Goal: Transaction & Acquisition: Obtain resource

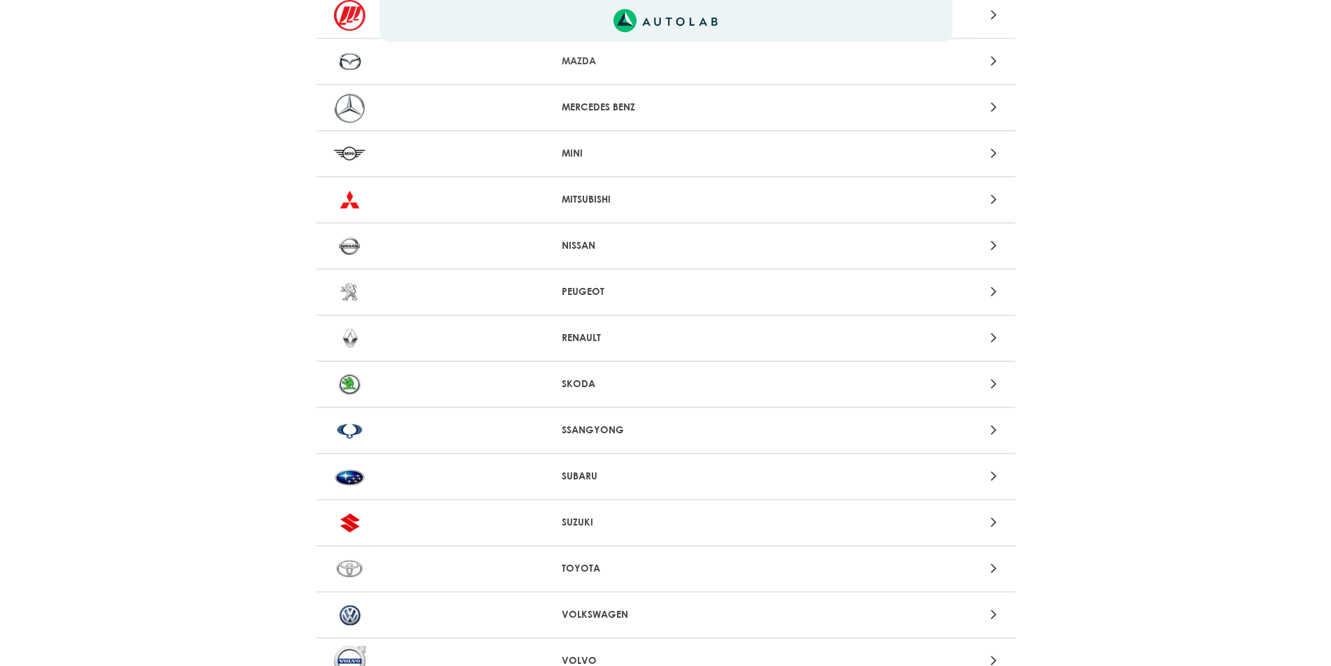
scroll to position [1005, 0]
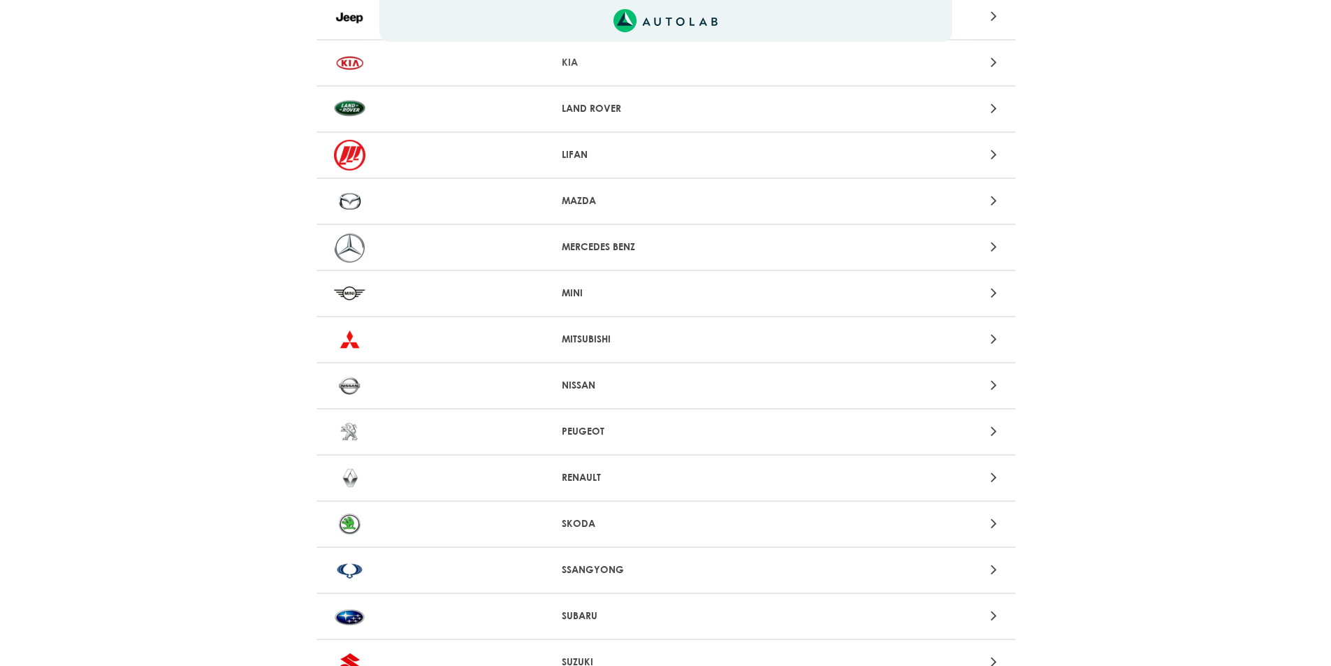
click at [581, 195] on p "MAZDA" at bounding box center [666, 201] width 208 height 15
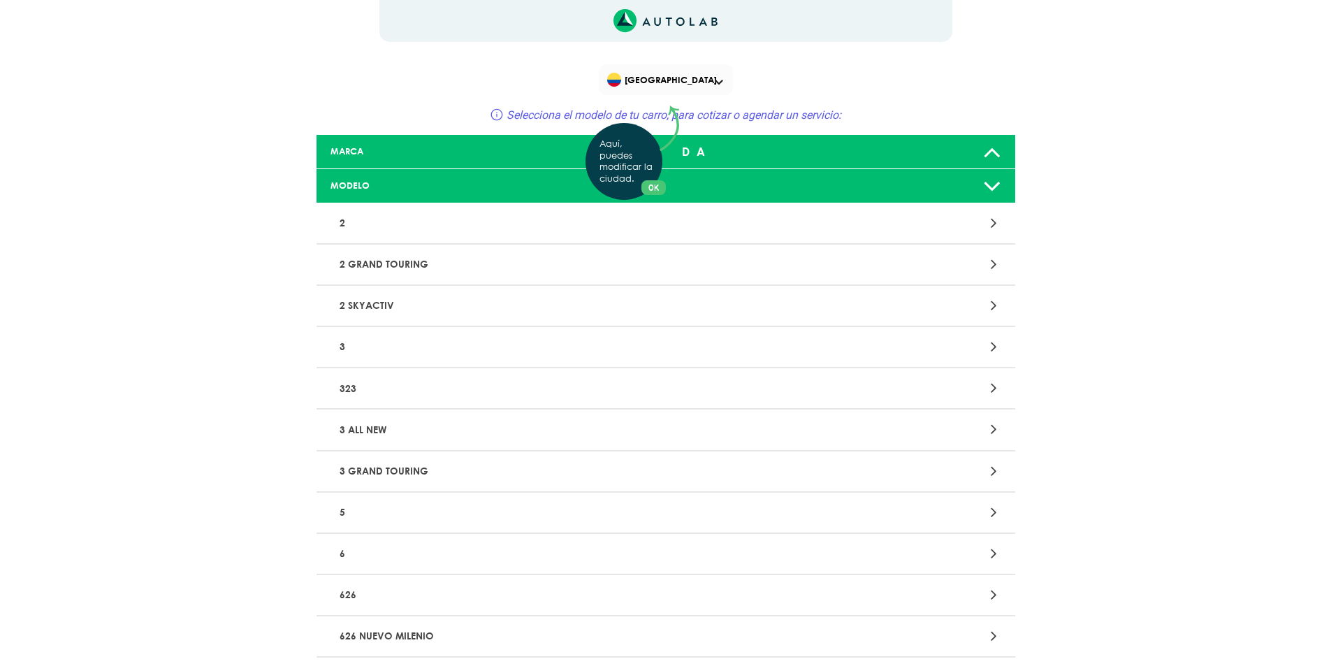
click at [340, 224] on div "Aquí, puedes modificar la ciudad. OK .aex,.bex{fill:none!important;stroke:#50c4…" at bounding box center [665, 333] width 1331 height 666
click at [389, 226] on p "2" at bounding box center [551, 223] width 435 height 26
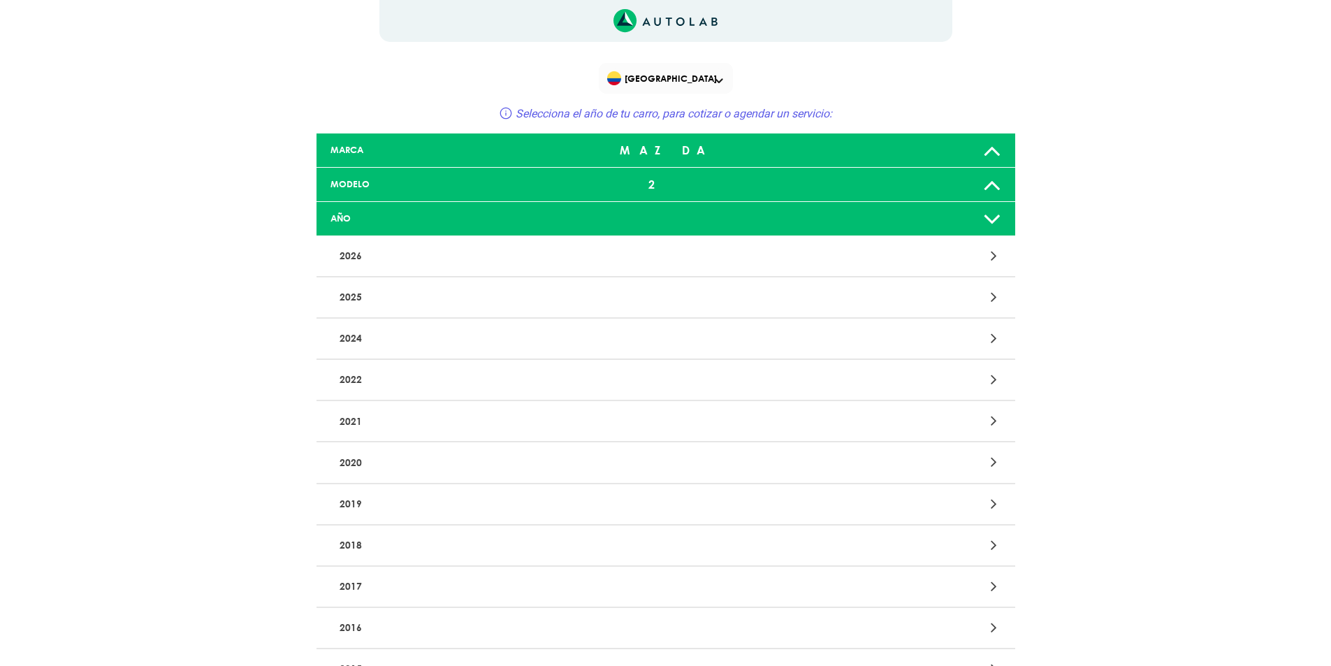
scroll to position [140, 0]
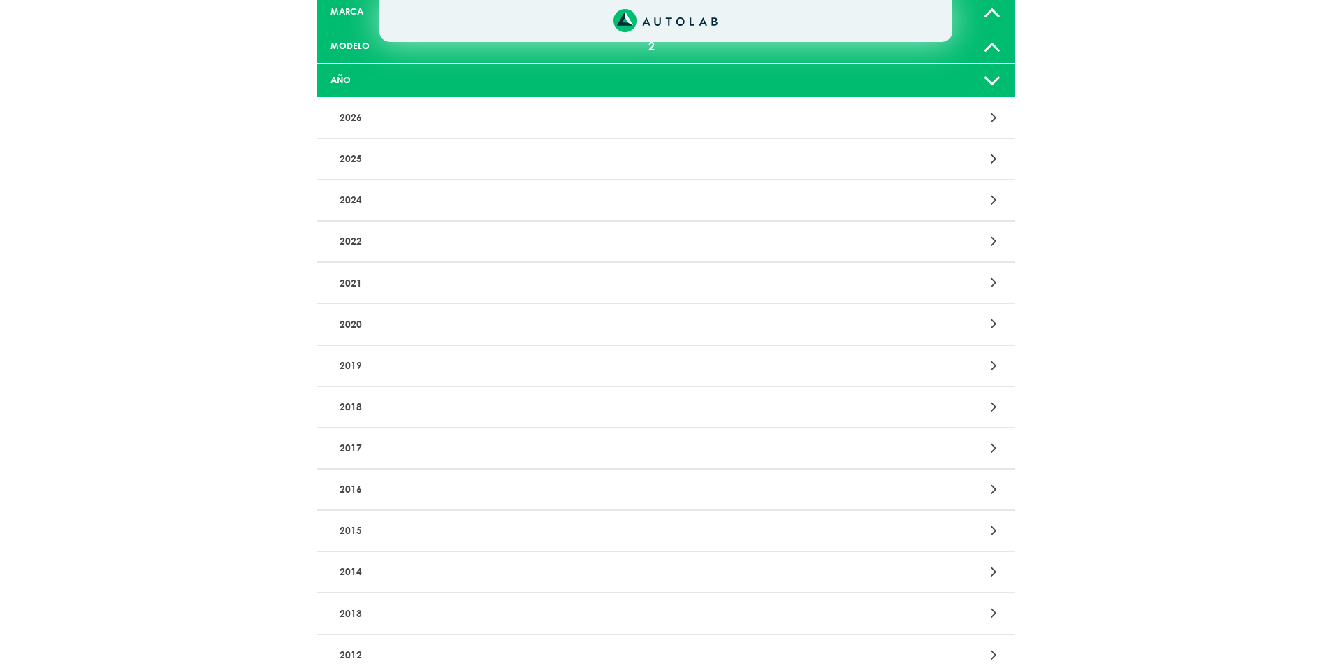
click at [405, 413] on p "2018" at bounding box center [551, 407] width 435 height 26
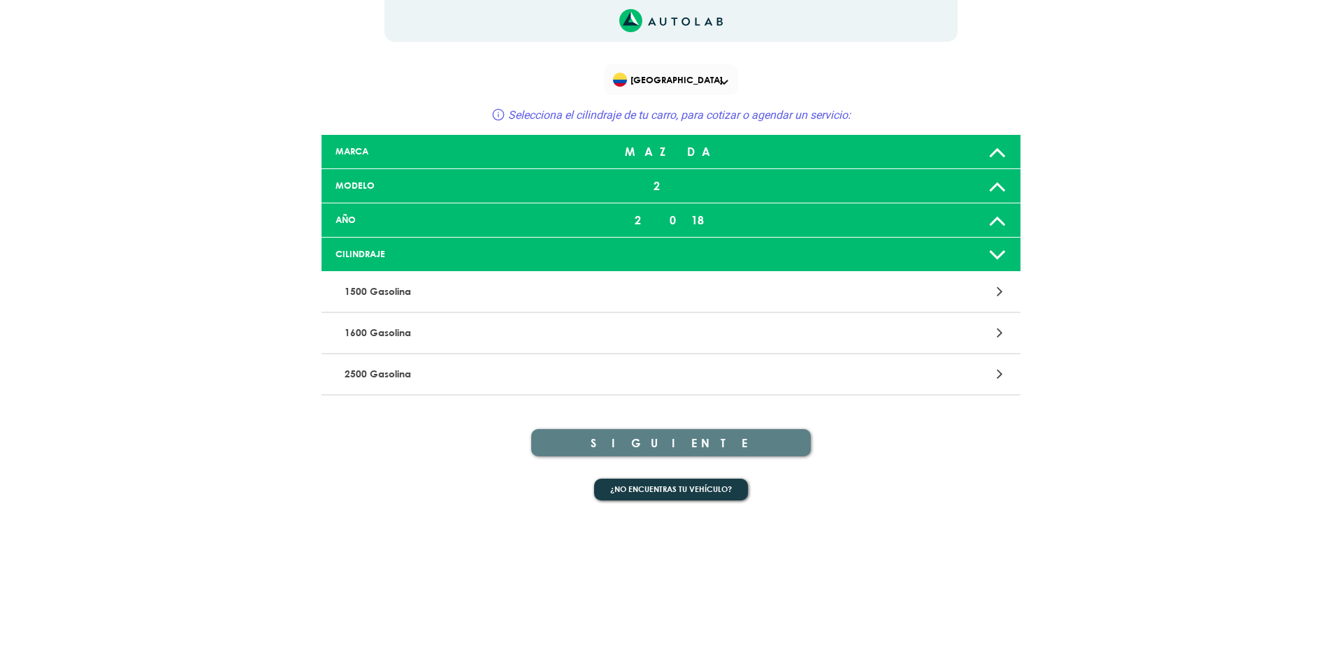
click at [514, 288] on p "1500 Gasolina" at bounding box center [556, 292] width 435 height 26
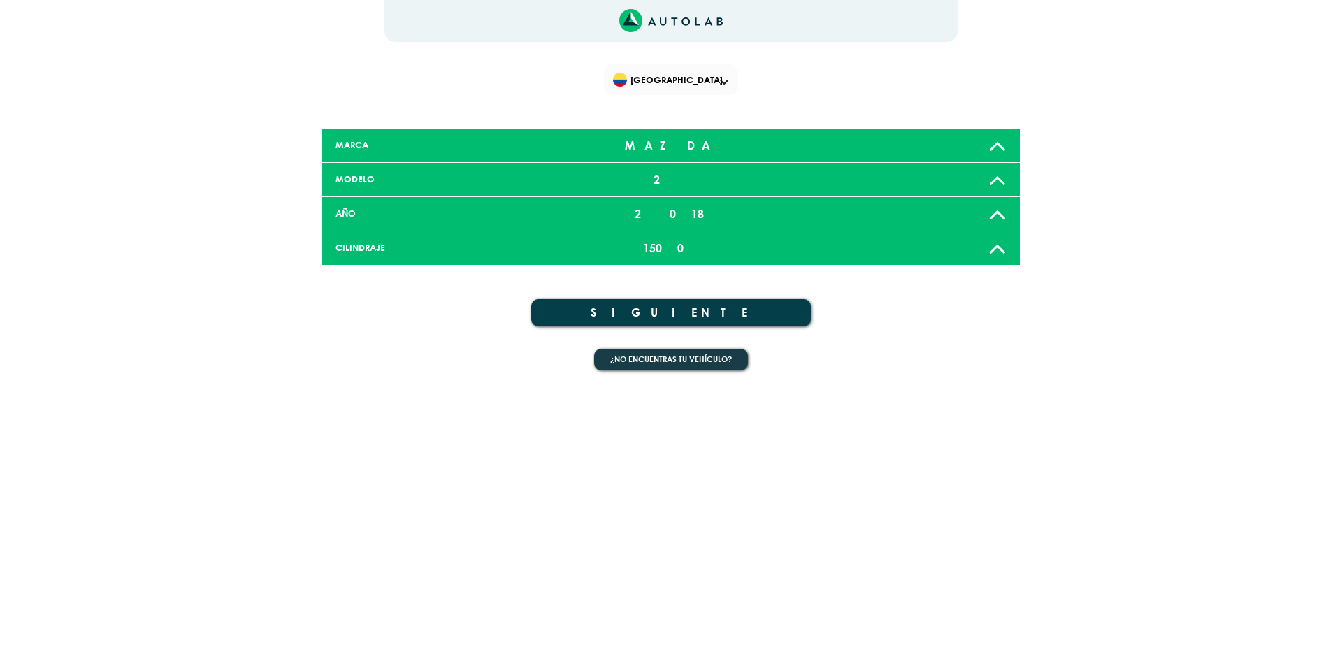
click at [694, 310] on button "SIGUIENTE" at bounding box center [671, 312] width 280 height 27
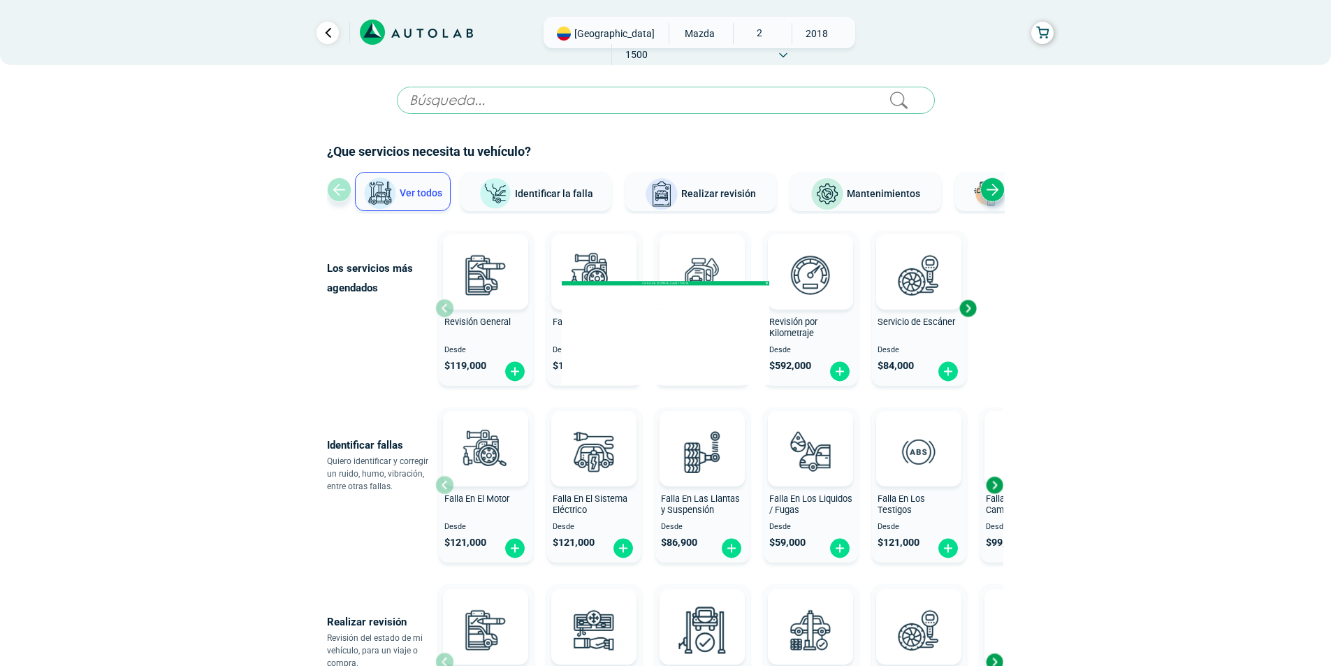
click at [692, 303] on span "Deseo cotizar en taller" at bounding box center [666, 303] width 393 height 17
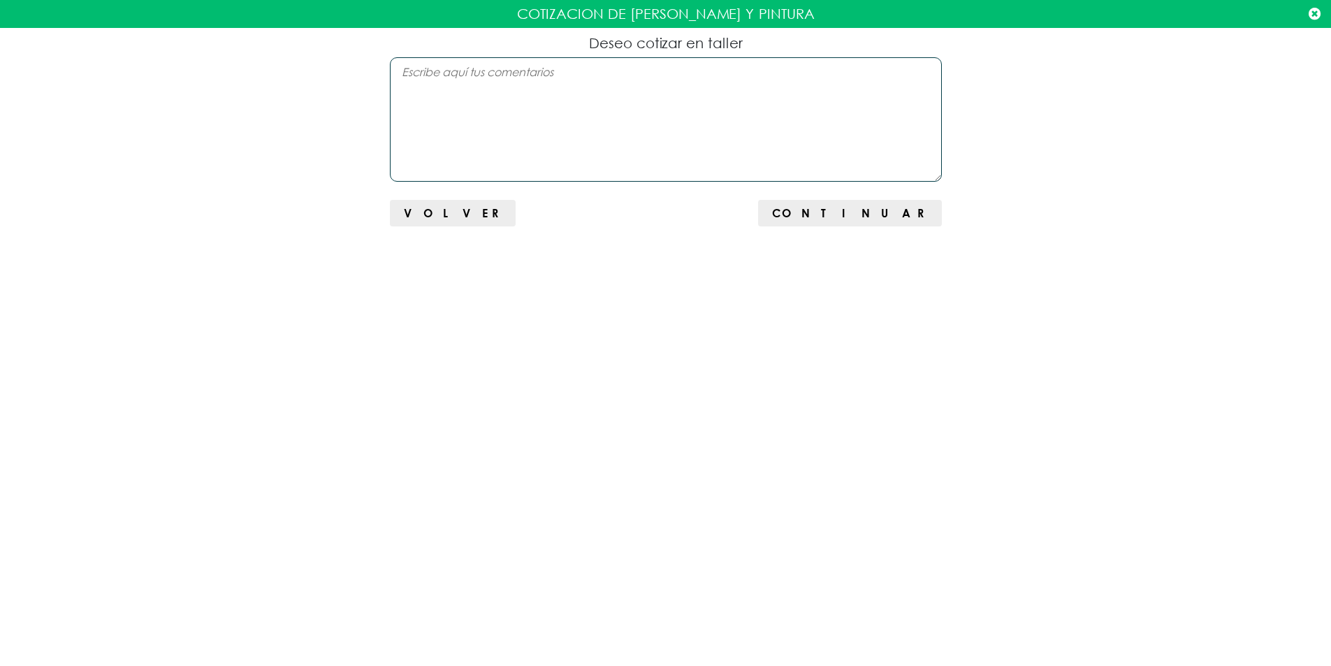
click at [583, 102] on textarea at bounding box center [666, 119] width 552 height 124
drag, startPoint x: 723, startPoint y: 69, endPoint x: 393, endPoint y: 76, distance: 330.0
click at [393, 76] on textarea "Quiero cotiozar latoneria y pintura para todo el vehiculo" at bounding box center [666, 119] width 552 height 124
paste textarea "zar [PERSON_NAME] y pintura para todo el vehículo, sacar golpecitos en las puer…"
type textarea "Quiero cotizar latonería y pintura para todo el vehículo, sacar golpecitos en l…"
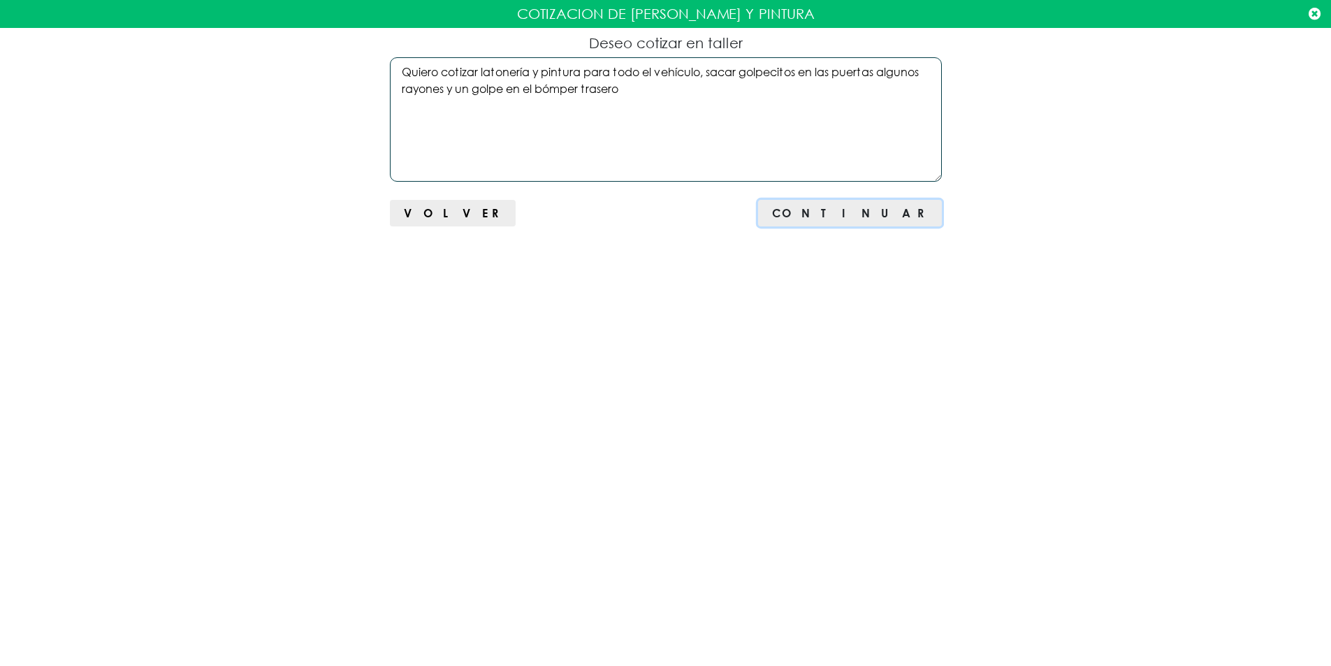
click at [907, 217] on span "Continuar" at bounding box center [849, 212] width 155 height 13
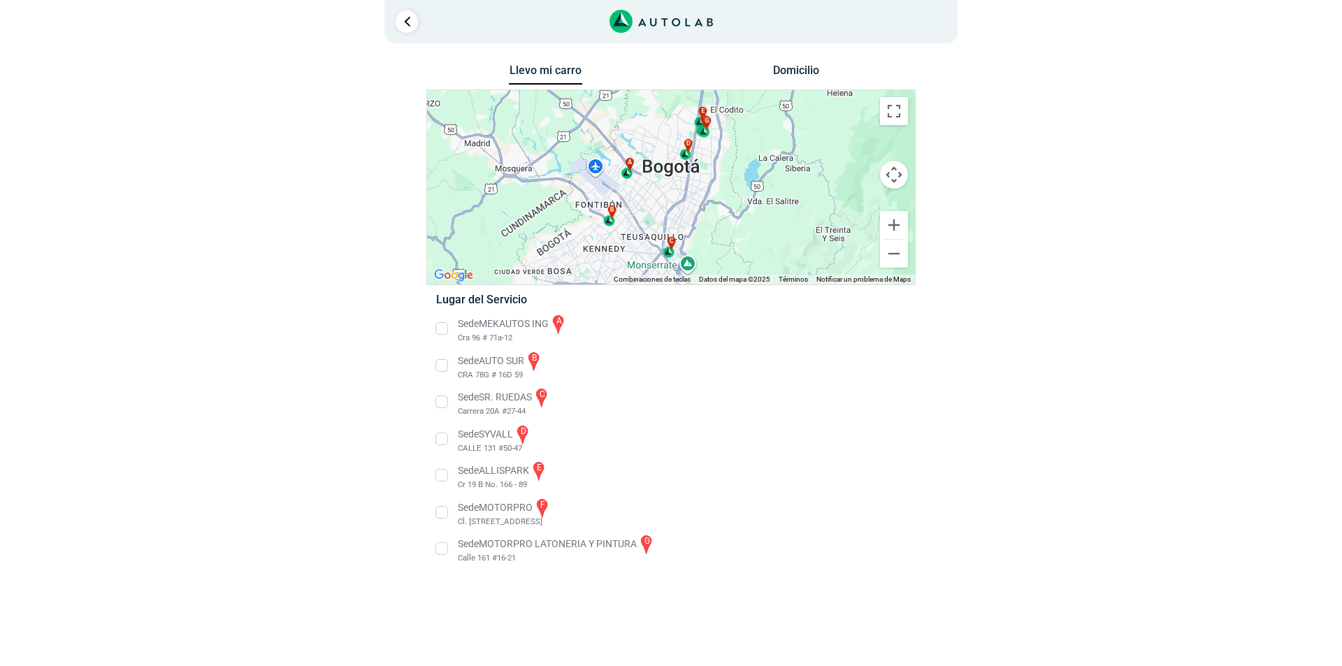
click at [445, 549] on li "Sede MOTORPRO LATONERIA Y PINTURA g Calle 161 #16-21" at bounding box center [671, 548] width 490 height 31
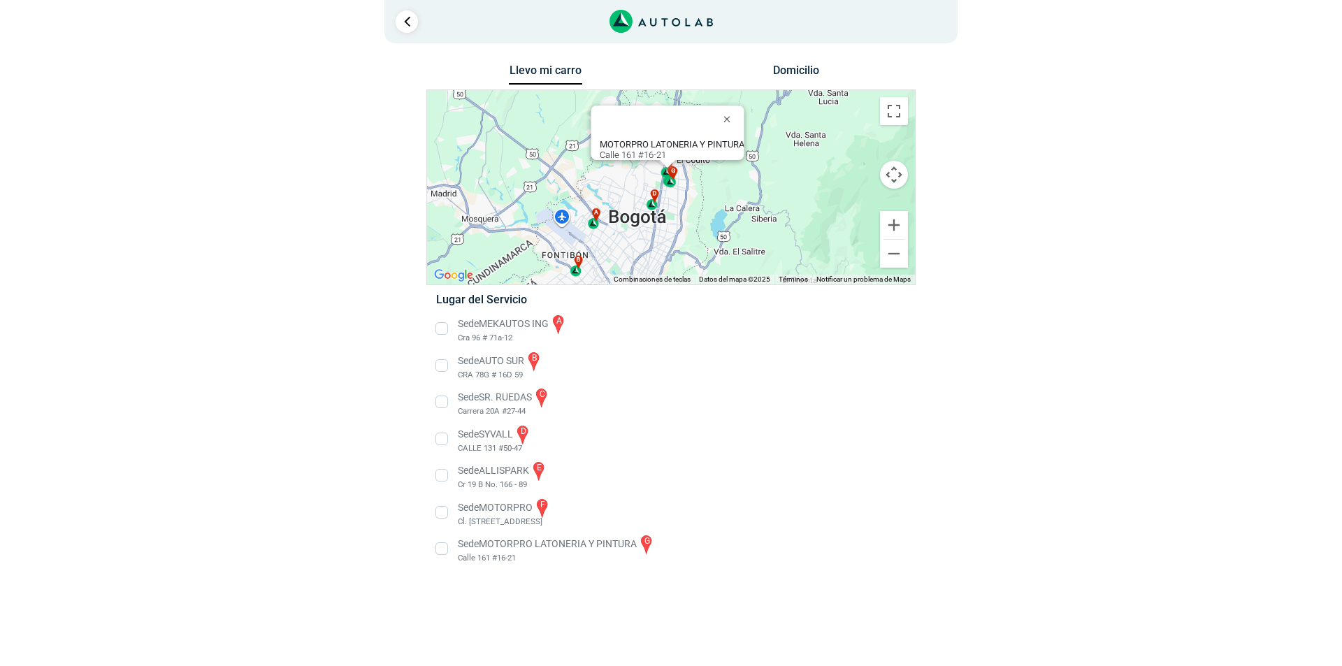
click at [446, 328] on li "Sede MEKAUTOS ING a Cra 96 # 71a-12" at bounding box center [671, 328] width 490 height 31
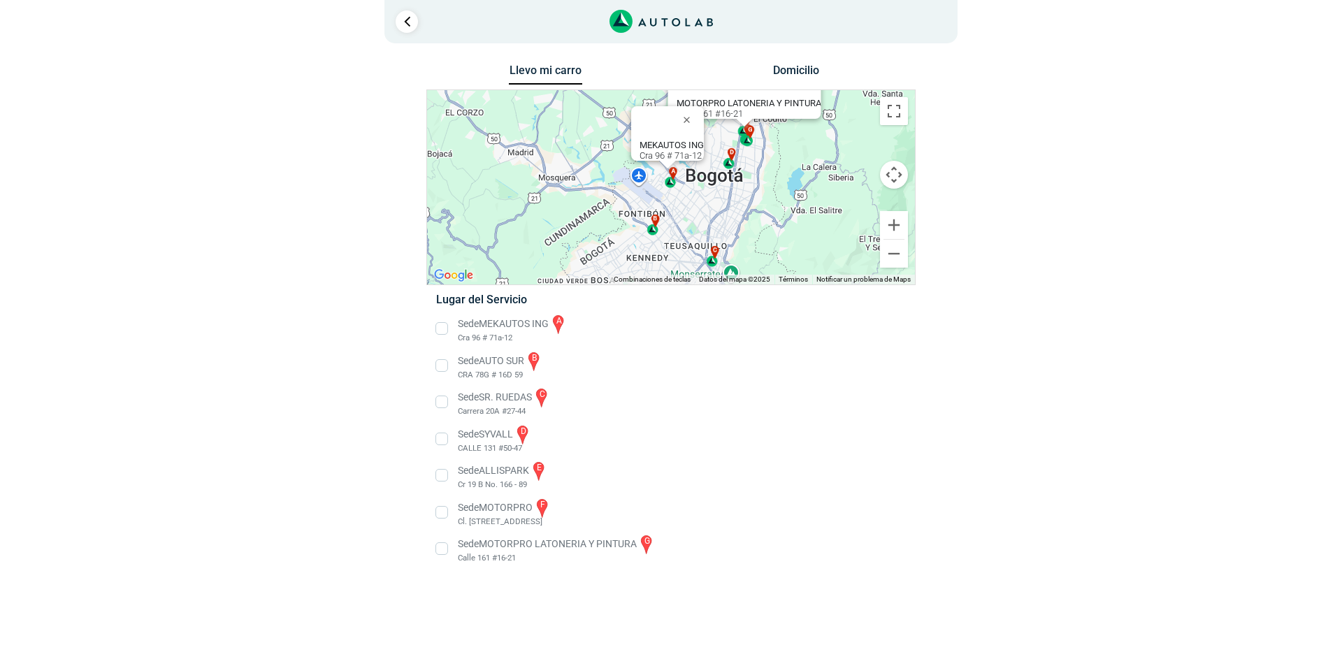
click at [445, 441] on li "Sede SYVALL d CALLE 131 #50-47" at bounding box center [671, 439] width 490 height 31
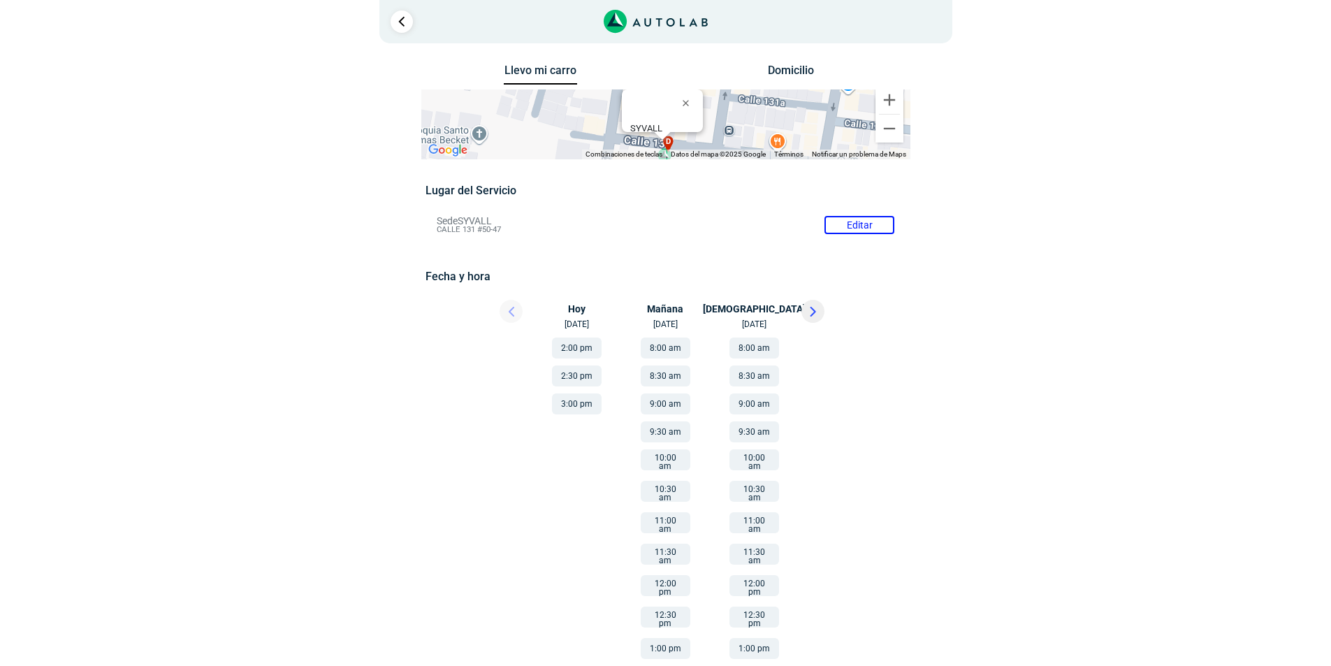
drag, startPoint x: 433, startPoint y: 212, endPoint x: 513, endPoint y: 233, distance: 83.1
click at [513, 233] on div "Lugar del Servicio Sede SYVALL Editar CALLE 131 #50-47 Fecha y hora Editar" at bounding box center [666, 483] width 480 height 598
copy div "Sede SYVALL Editar [STREET_ADDRESS]"
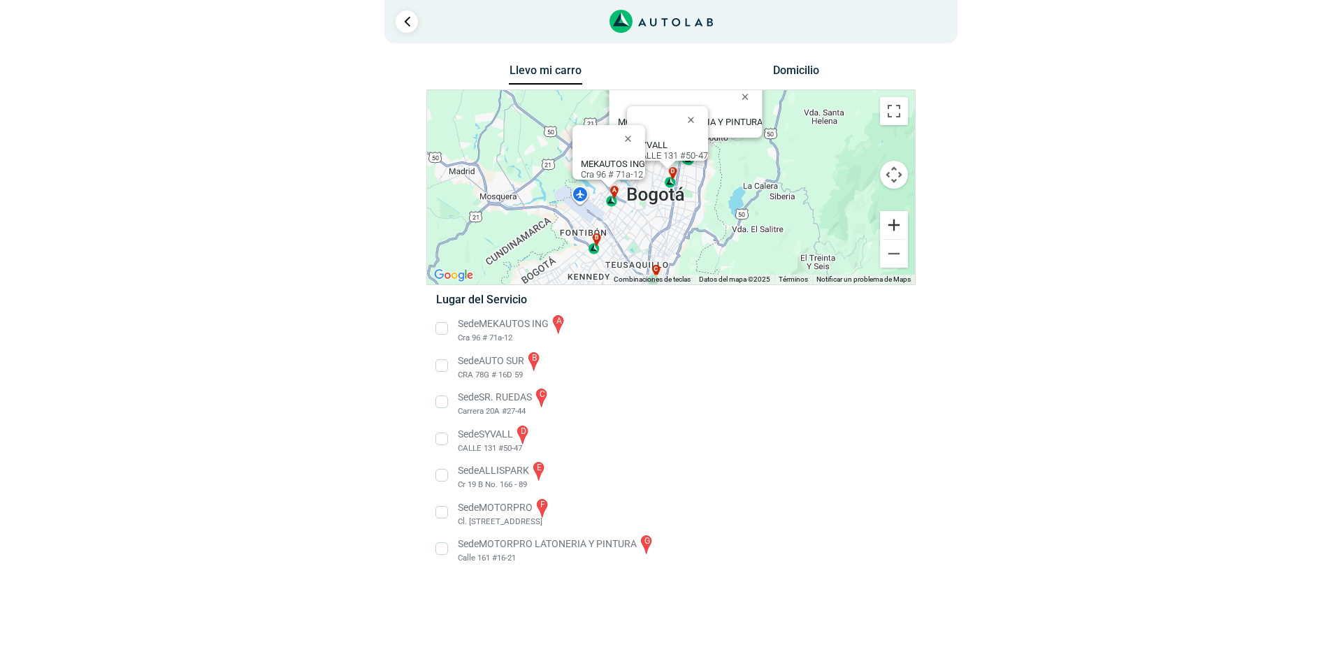
click at [897, 226] on button "Ampliar" at bounding box center [894, 225] width 28 height 28
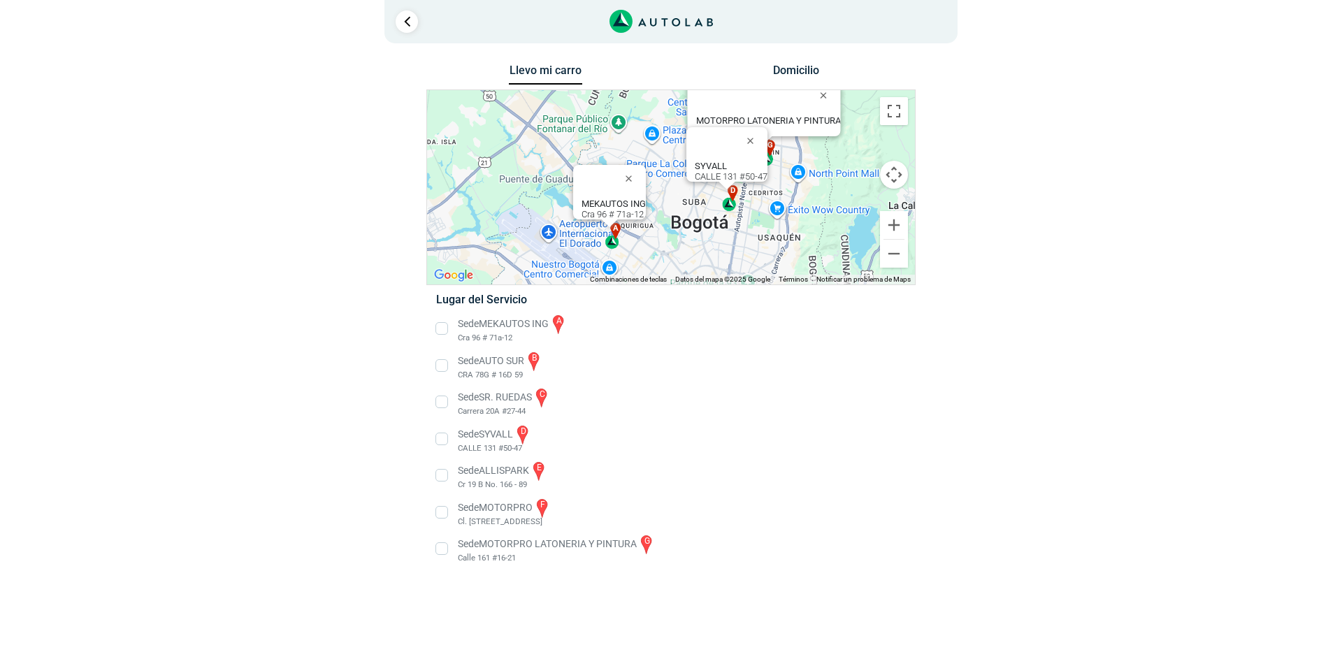
drag, startPoint x: 649, startPoint y: 248, endPoint x: 710, endPoint y: 269, distance: 64.3
click at [710, 269] on div "a b c d e f g" at bounding box center [671, 187] width 488 height 194
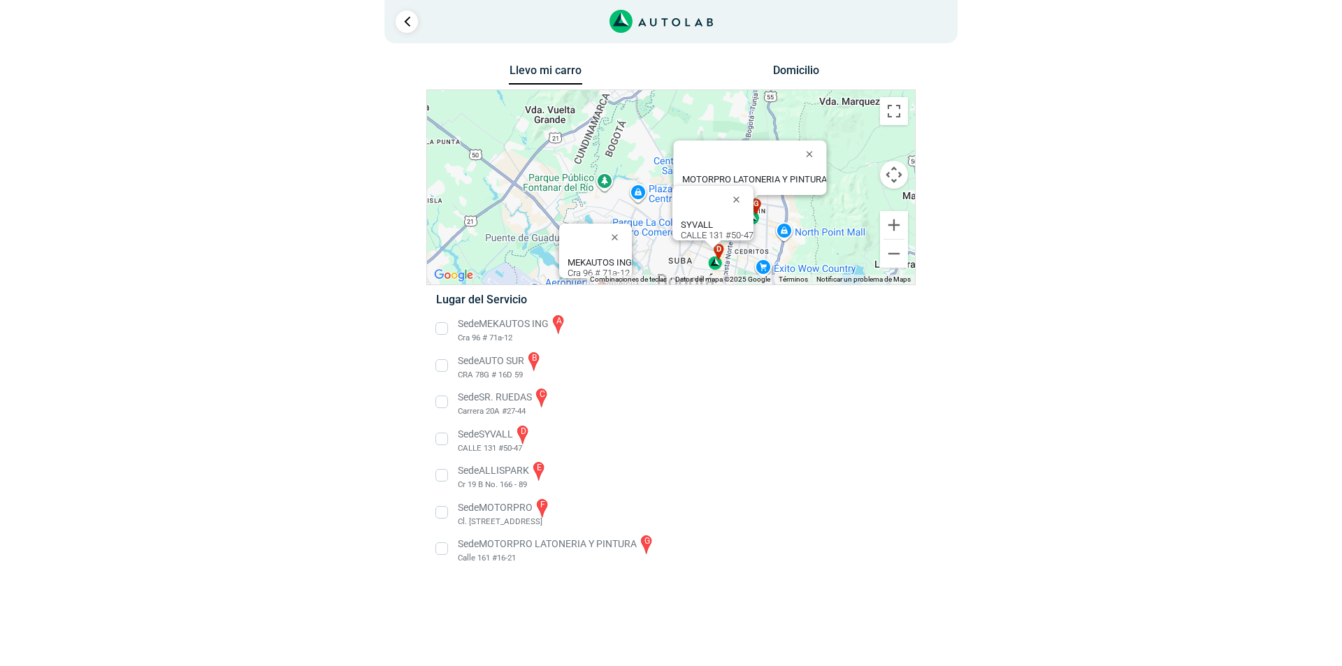
drag, startPoint x: 844, startPoint y: 160, endPoint x: 830, endPoint y: 220, distance: 61.7
click at [830, 220] on div "a b c d e f g" at bounding box center [671, 187] width 488 height 194
click at [737, 174] on b "MOTORPRO LATONERIA Y PINTURA" at bounding box center [754, 179] width 145 height 10
click at [441, 552] on li "Sede MOTORPRO LATONERIA Y PINTURA g Calle 161 #16-21" at bounding box center [671, 548] width 490 height 31
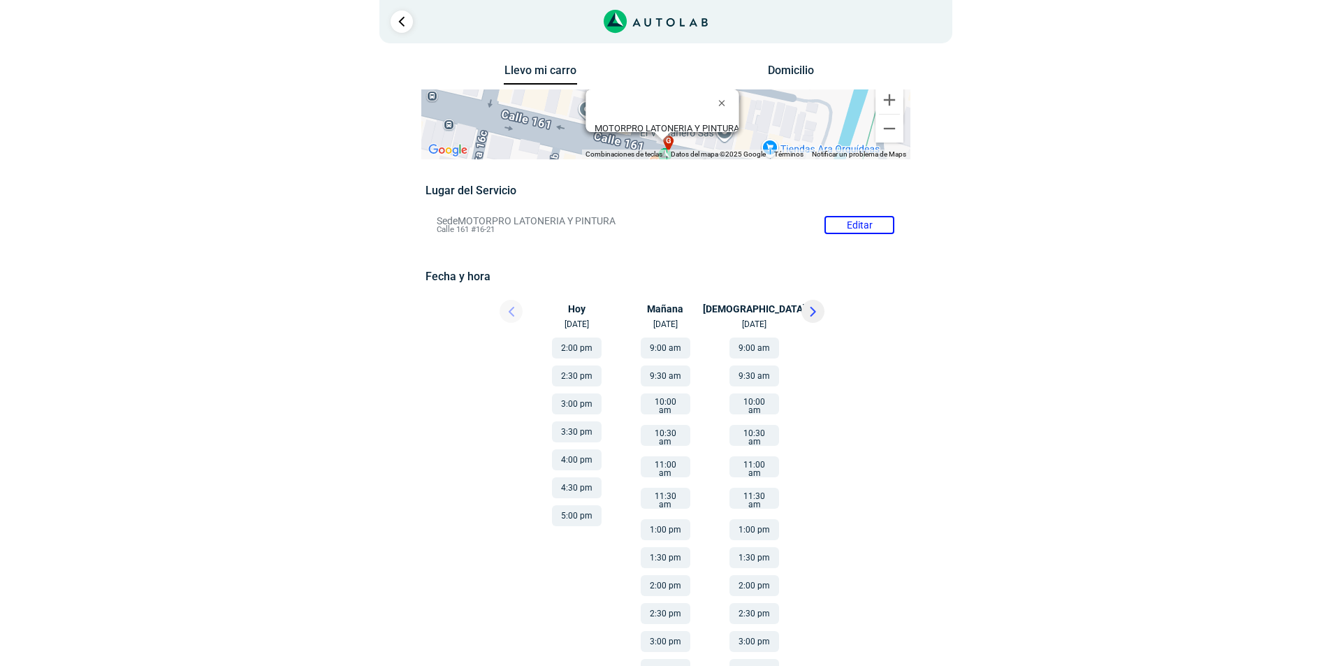
drag, startPoint x: 435, startPoint y: 215, endPoint x: 621, endPoint y: 221, distance: 185.3
click at [621, 221] on li "Sede MOTORPRO LATONERIA Y PINTURA Editar Calle 161 #16-21" at bounding box center [665, 225] width 479 height 22
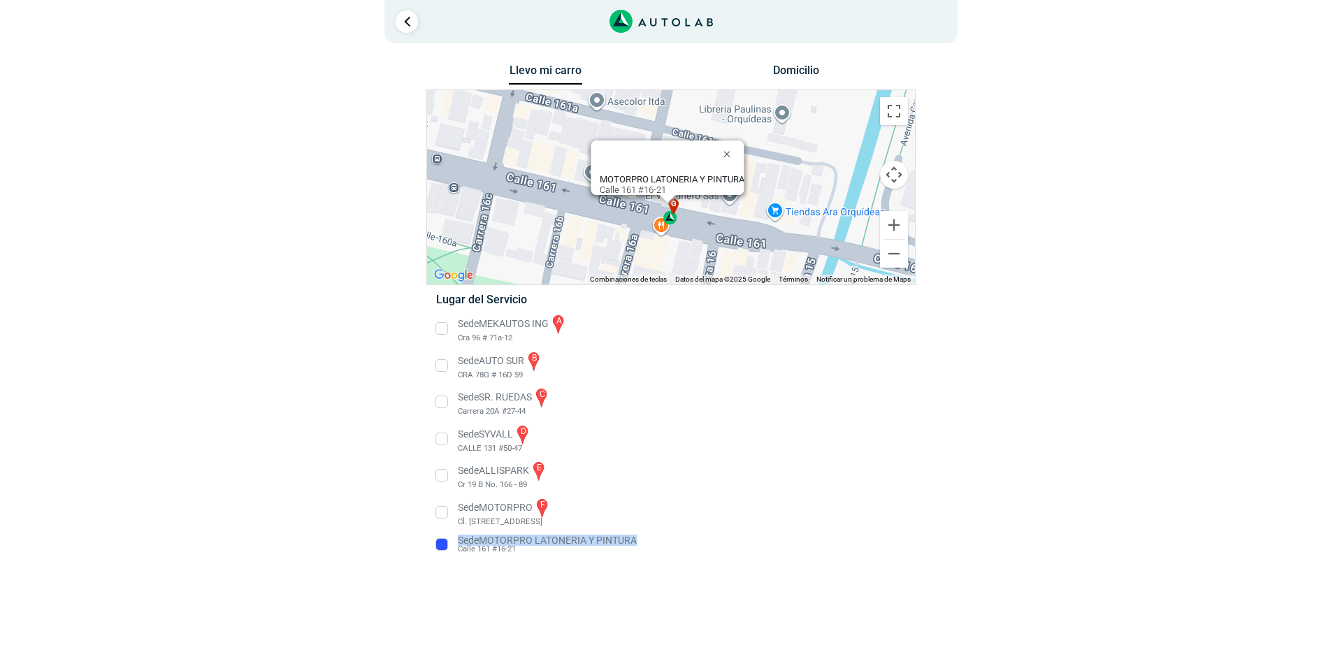
drag, startPoint x: 459, startPoint y: 535, endPoint x: 643, endPoint y: 537, distance: 183.8
click at [643, 537] on li "Sede MOTORPRO LATONERIA Y PINTURA Calle 161 #16-21" at bounding box center [671, 544] width 490 height 22
copy p "Sede MOTORPRO LATONERIA Y PINTURA"
